Goal: Transaction & Acquisition: Purchase product/service

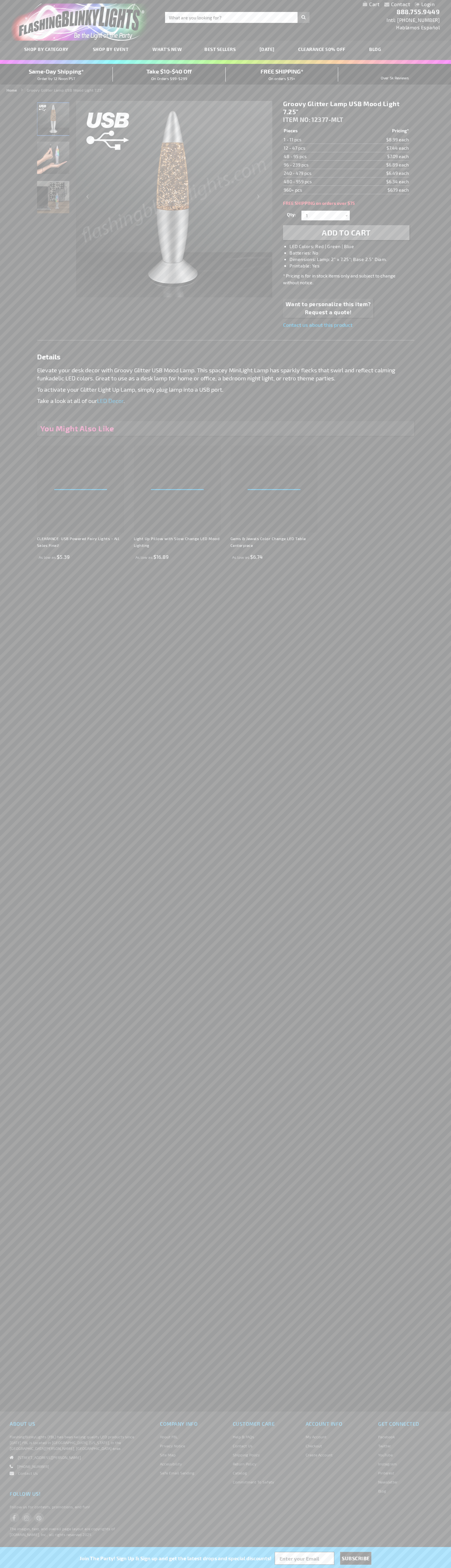
click at [353, 246] on li "LED Colors: Red | Green | Blue" at bounding box center [352, 246] width 126 height 7
click at [346, 232] on span "Add to Cart" at bounding box center [346, 232] width 49 height 10
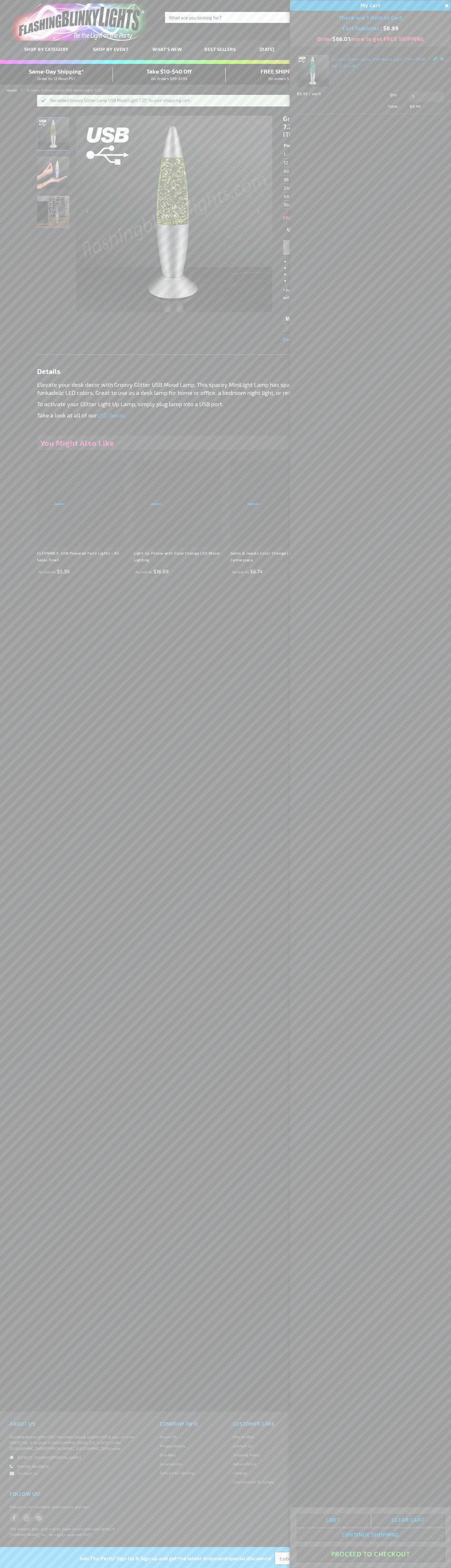
click at [371, 1554] on button "Proceed To Checkout" at bounding box center [370, 1554] width 147 height 15
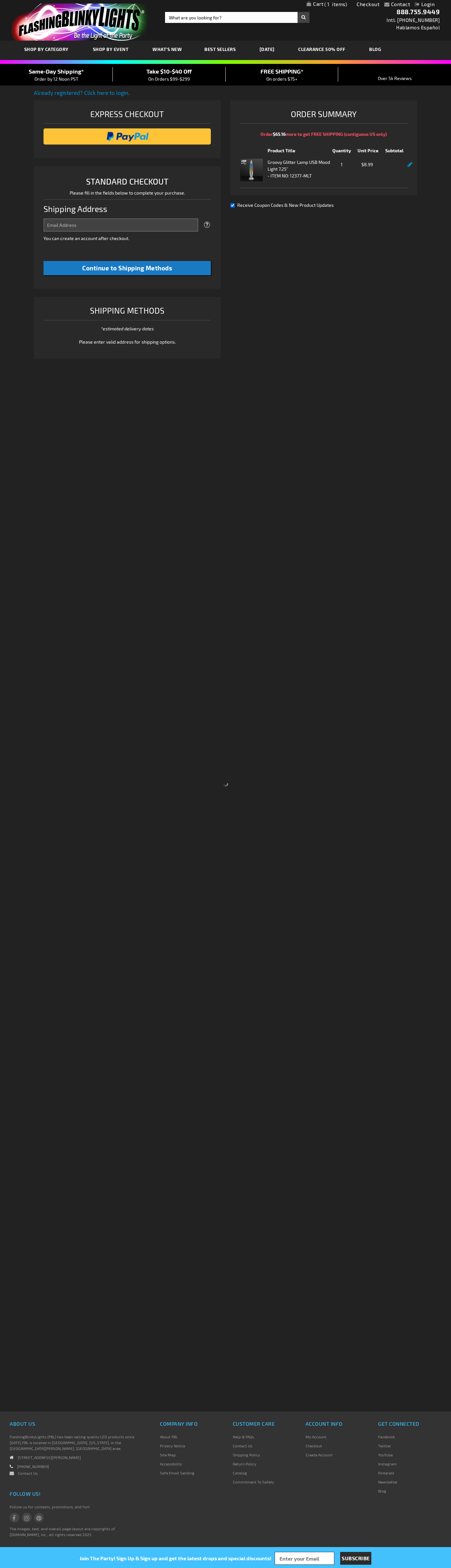
select select "US"
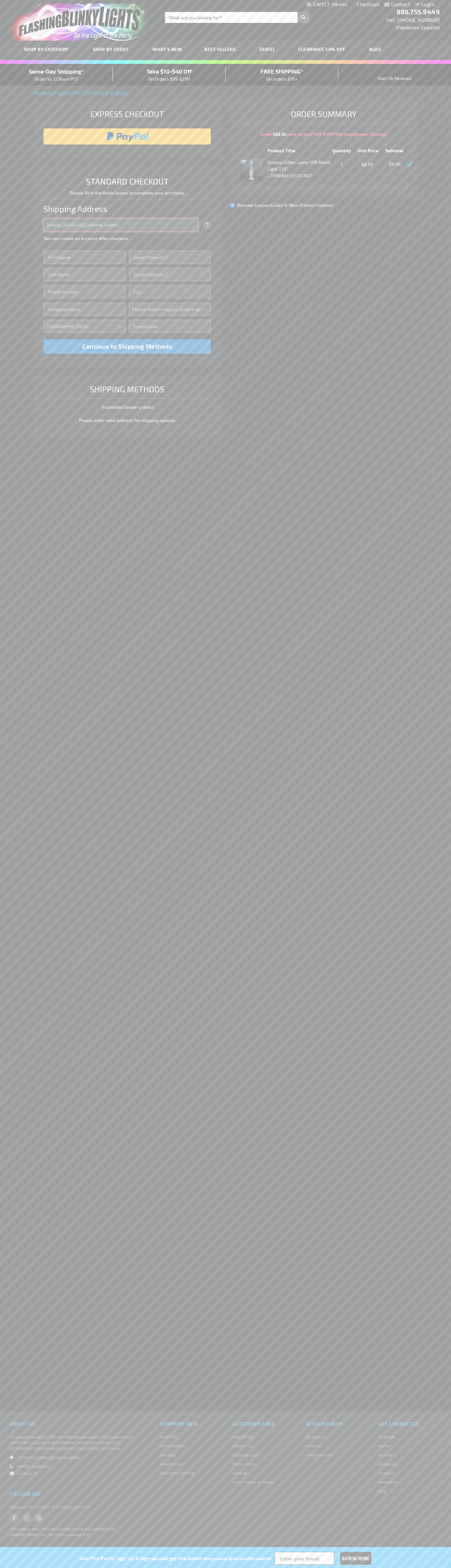
type input "johnsmith005@storebotmail.joonix.net"
type input "John"
type input "4581 Webb Street"
type input "First floor"
type input "pryor"
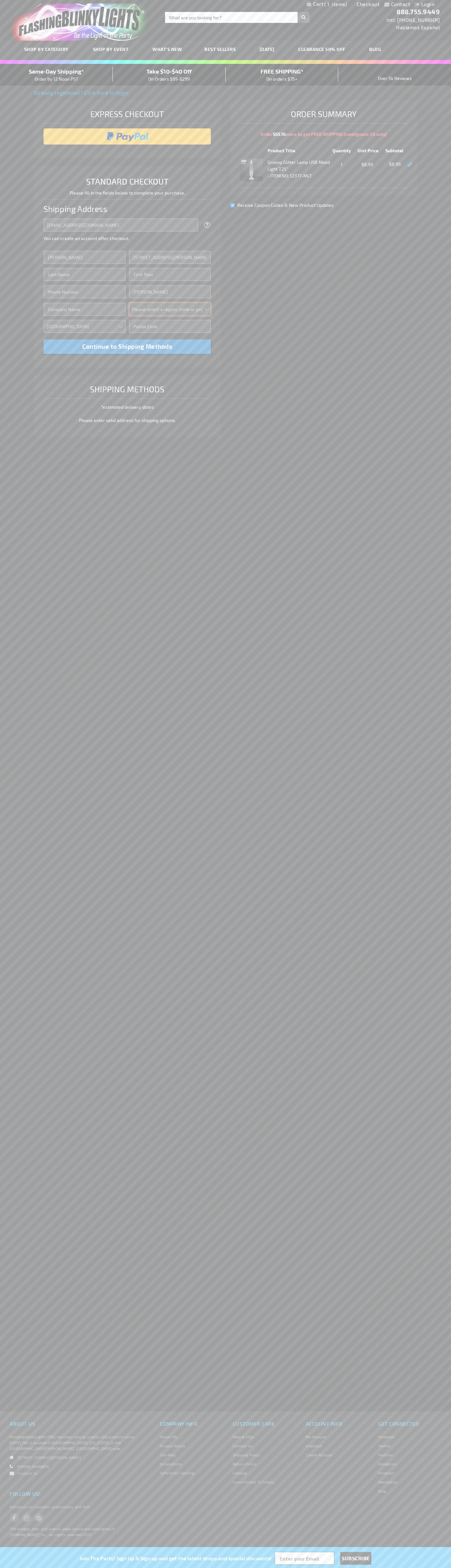
select select "48"
type input "74361"
type input "Smith"
type input "6502530000"
type input "John Smith"
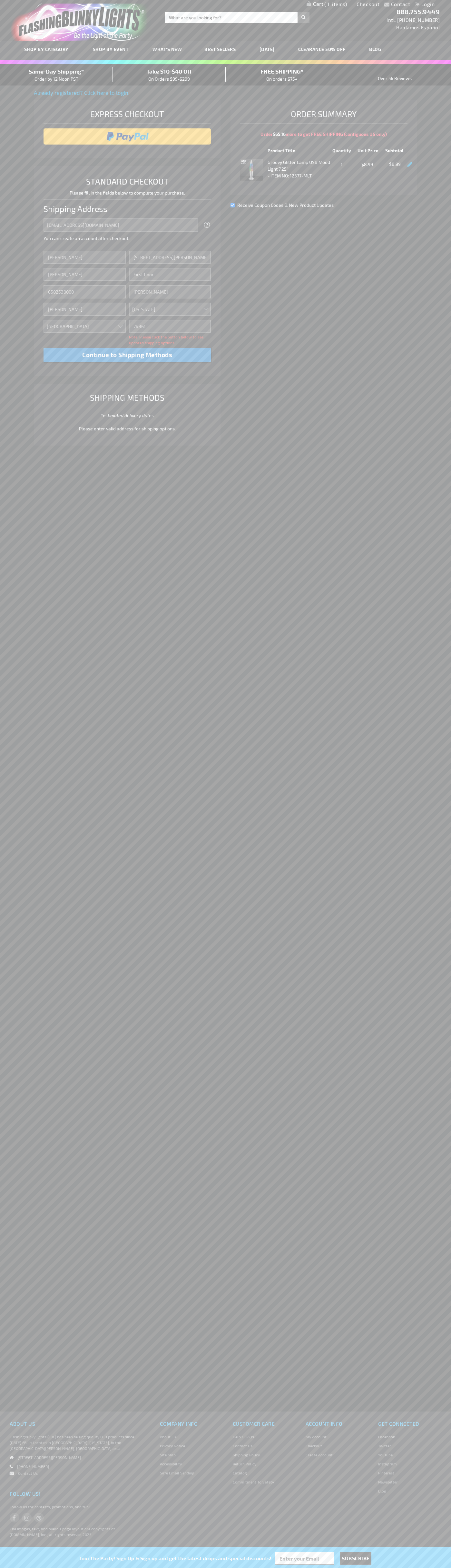
click at [57, 74] on div "Same-Day Shipping* Order by 12 Noon PST" at bounding box center [56, 74] width 113 height 15
click at [127, 136] on input "image" at bounding box center [127, 136] width 161 height 13
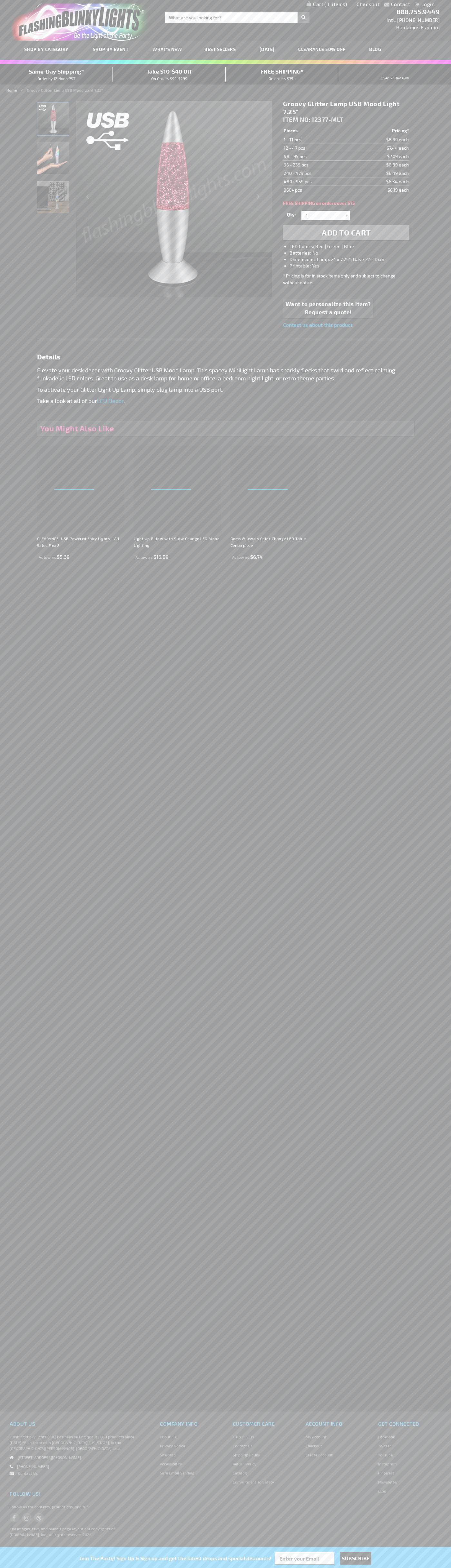
click at [327, 4] on span "1" at bounding box center [335, 4] width 23 height 6
